Goal: Contribute content: Contribute content

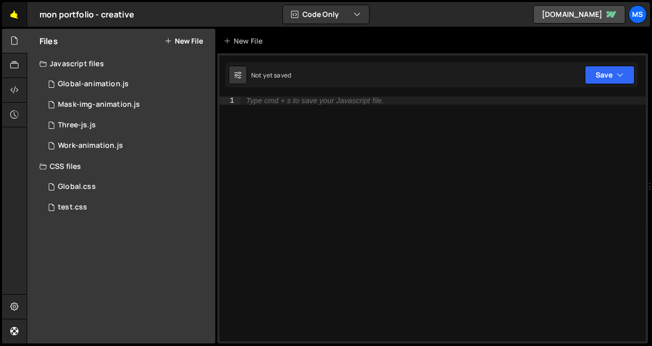
click at [13, 19] on link "🤙" at bounding box center [14, 14] width 25 height 25
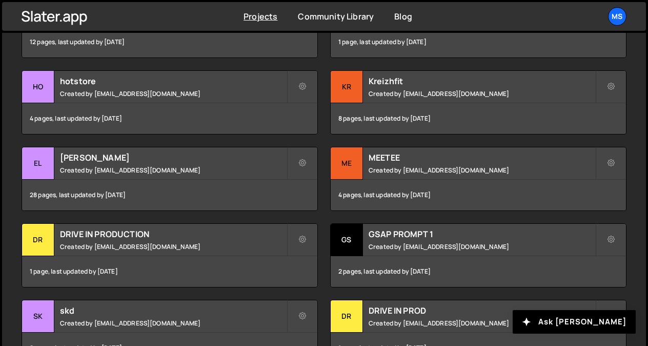
scroll to position [410, 0]
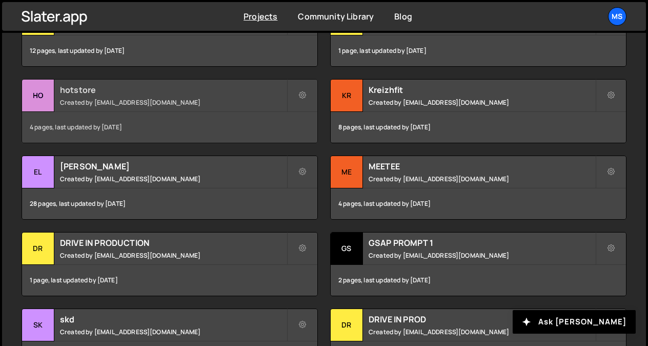
click at [94, 97] on div "hotstore Created by snowmahana.fitt@gmail.com" at bounding box center [169, 95] width 295 height 32
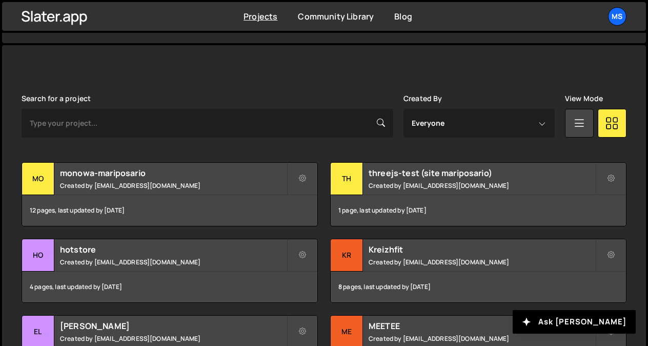
scroll to position [256, 0]
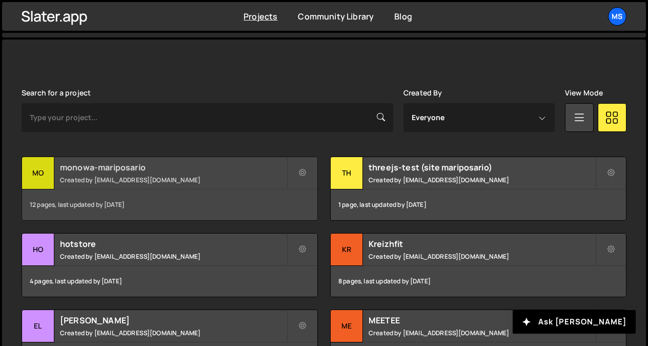
click at [131, 174] on div "monowa-mariposario Created by snowmahana.fitt@gmail.com" at bounding box center [169, 173] width 295 height 32
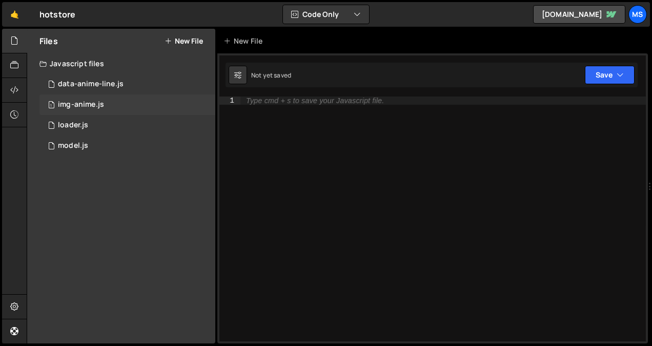
click at [110, 104] on div "1 img-anime.js 0" at bounding box center [127, 104] width 176 height 21
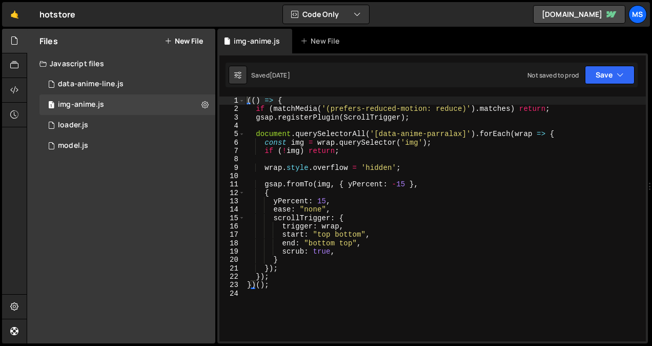
click at [429, 240] on div "(( ) => { if ( matchMedia ( '(prefers-reduced-motion: reduce)' ) . matches ) re…" at bounding box center [445, 226] width 401 height 261
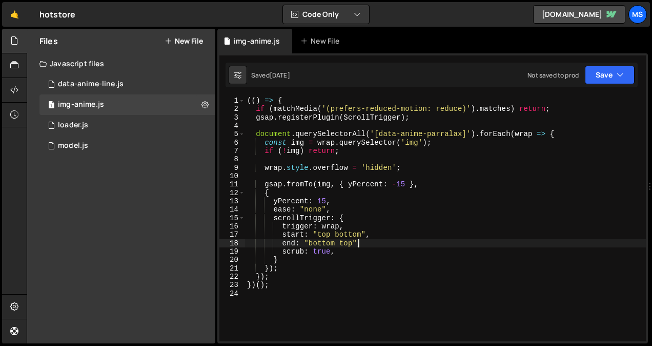
type textarea "})();"
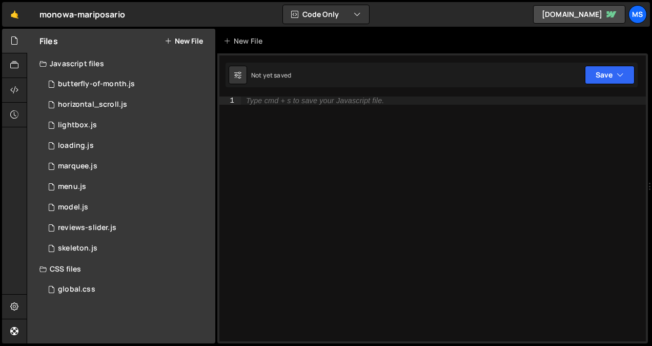
click at [181, 43] on button "New File" at bounding box center [184, 41] width 38 height 8
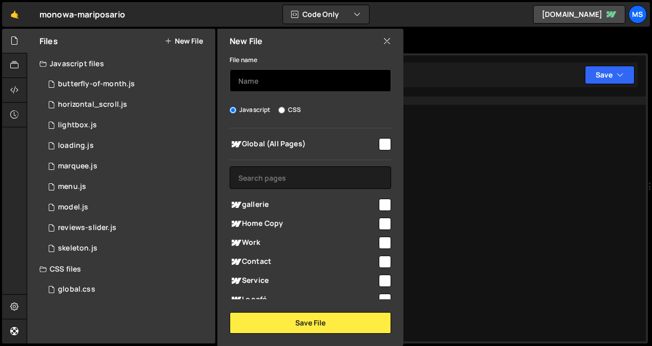
click at [261, 78] on input "text" at bounding box center [310, 80] width 161 height 23
type input "img-parralax"
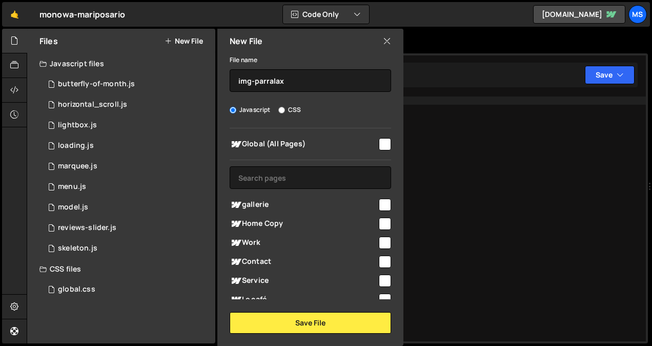
click at [386, 144] on input "checkbox" at bounding box center [385, 144] width 12 height 12
checkbox input "true"
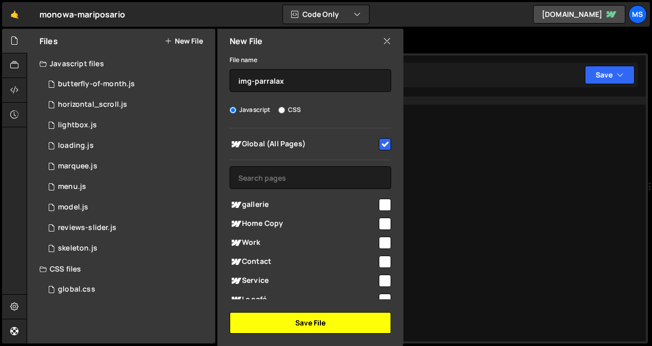
click at [314, 327] on button "Save File" at bounding box center [310, 323] width 161 height 22
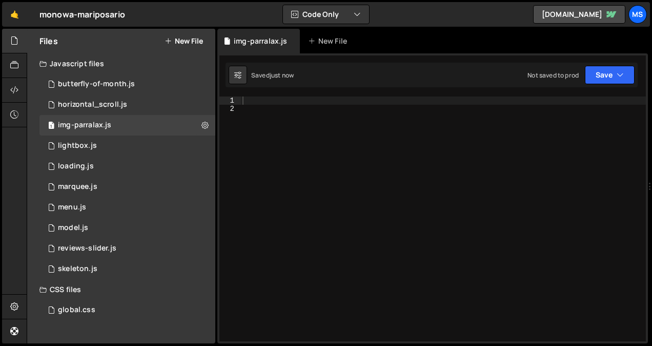
click at [367, 138] on div at bounding box center [443, 226] width 406 height 261
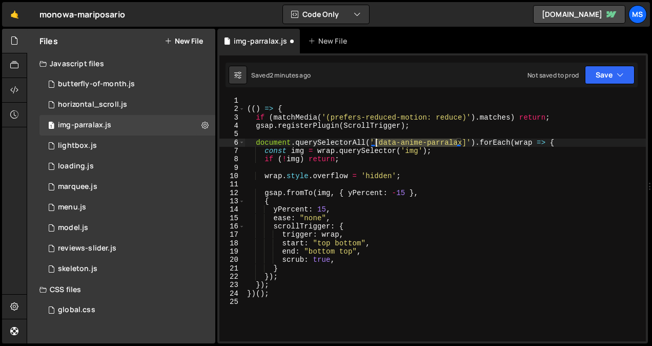
drag, startPoint x: 457, startPoint y: 146, endPoint x: 376, endPoint y: 142, distance: 81.1
click at [376, 142] on div "(( ) => { if ( matchMedia ( '(prefers-reduced-motion: reduce)' ) . matches ) re…" at bounding box center [445, 226] width 401 height 261
click at [453, 232] on div "(( ) => { if ( matchMedia ( '(prefers-reduced-motion: reduce)' ) . matches ) re…" at bounding box center [445, 226] width 401 height 261
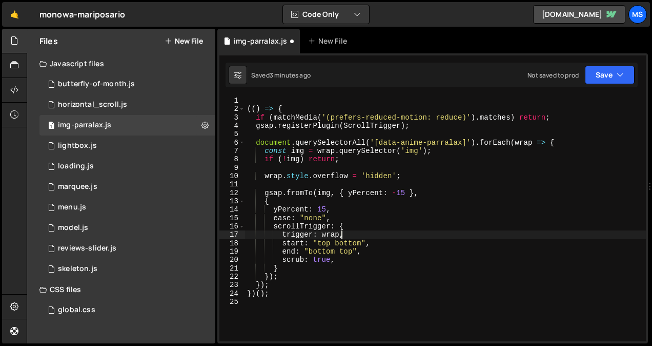
click at [496, 234] on div "(( ) => { if ( matchMedia ( '(prefers-reduced-motion: reduce)' ) . matches ) re…" at bounding box center [445, 226] width 401 height 261
type textarea "start: "top bottom","
